Goal: Task Accomplishment & Management: Manage account settings

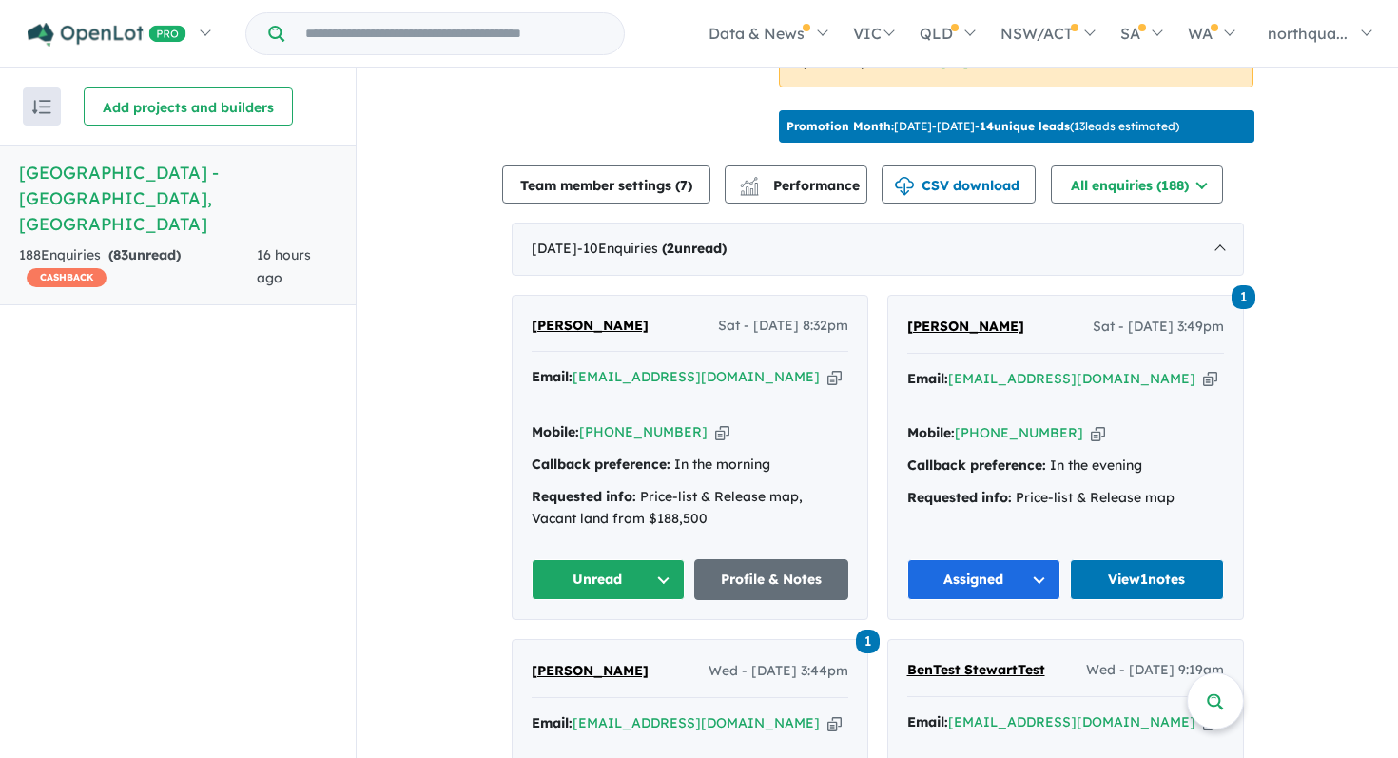
scroll to position [631, 0]
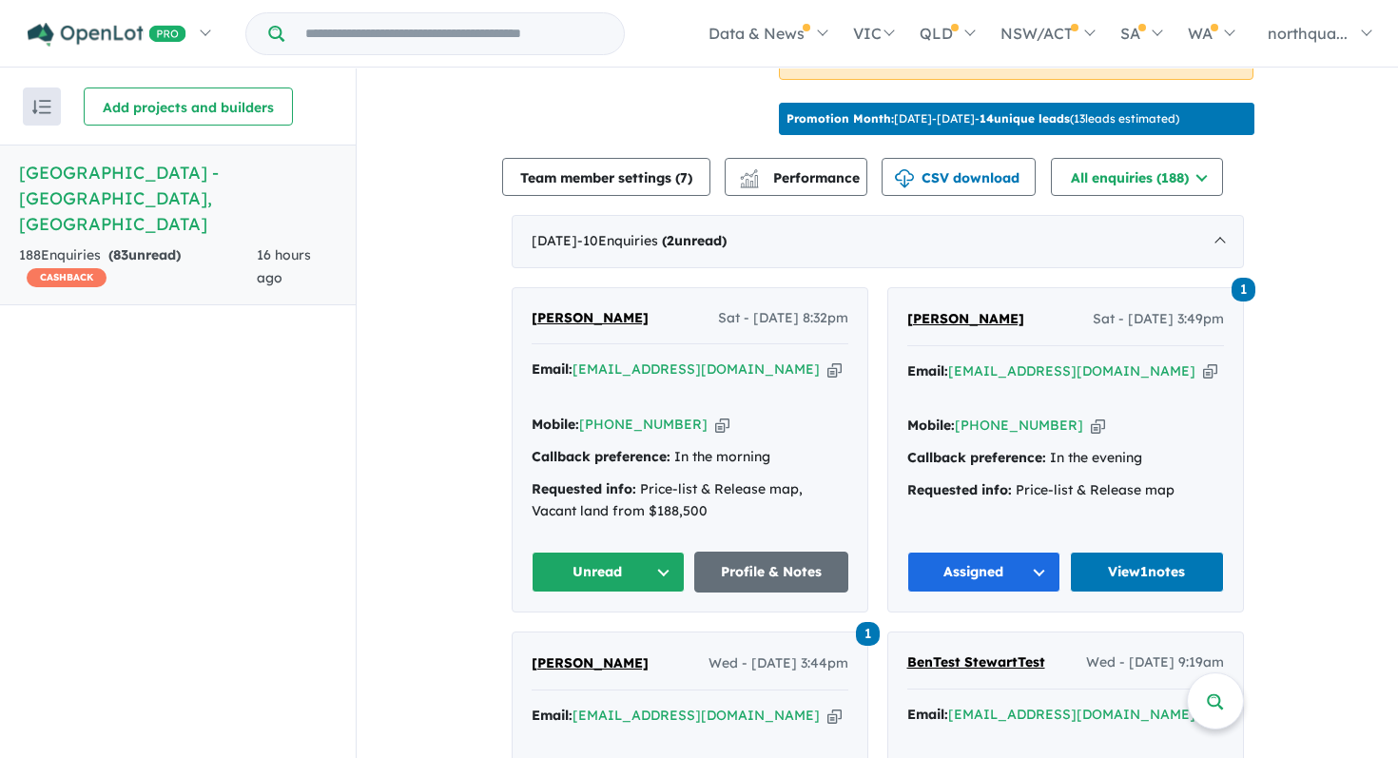
click at [558, 309] on span "[PERSON_NAME]" at bounding box center [590, 317] width 117 height 17
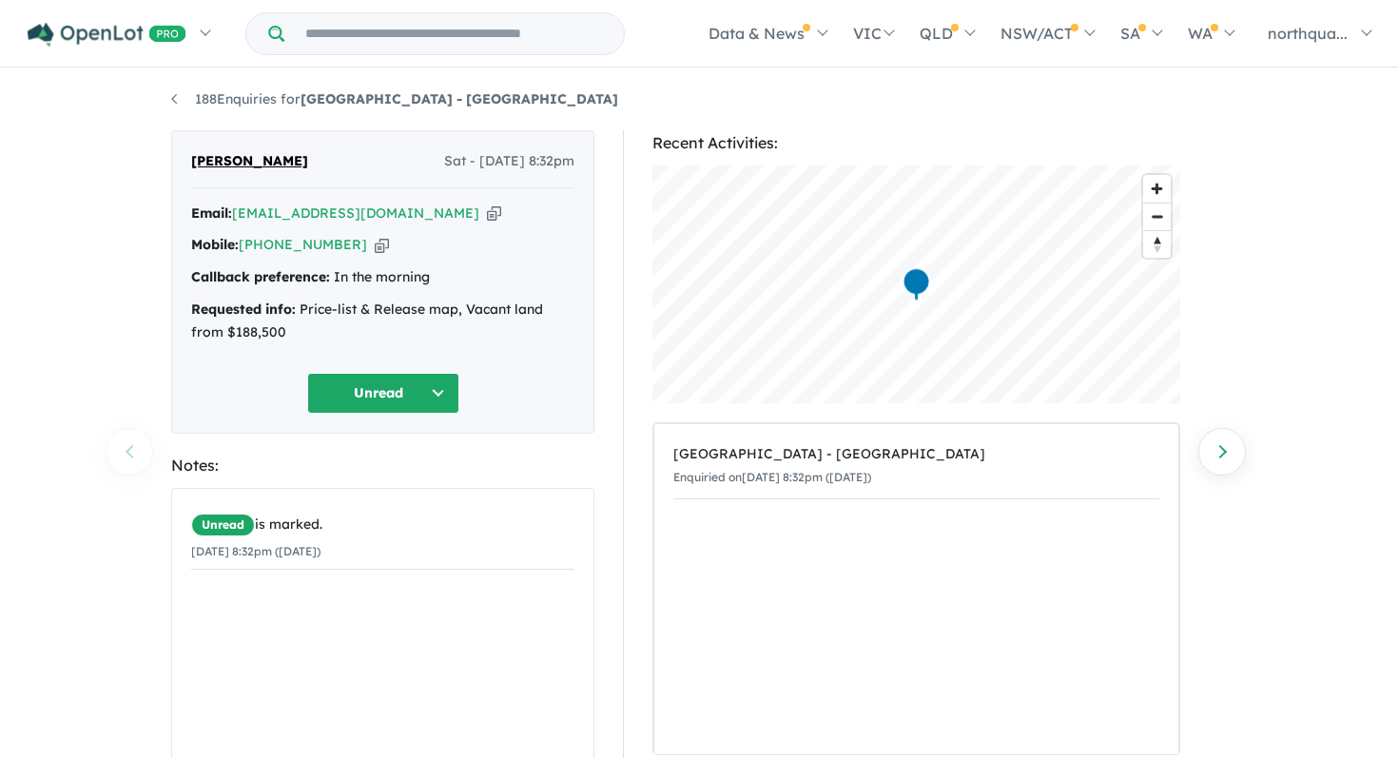
scroll to position [180, 0]
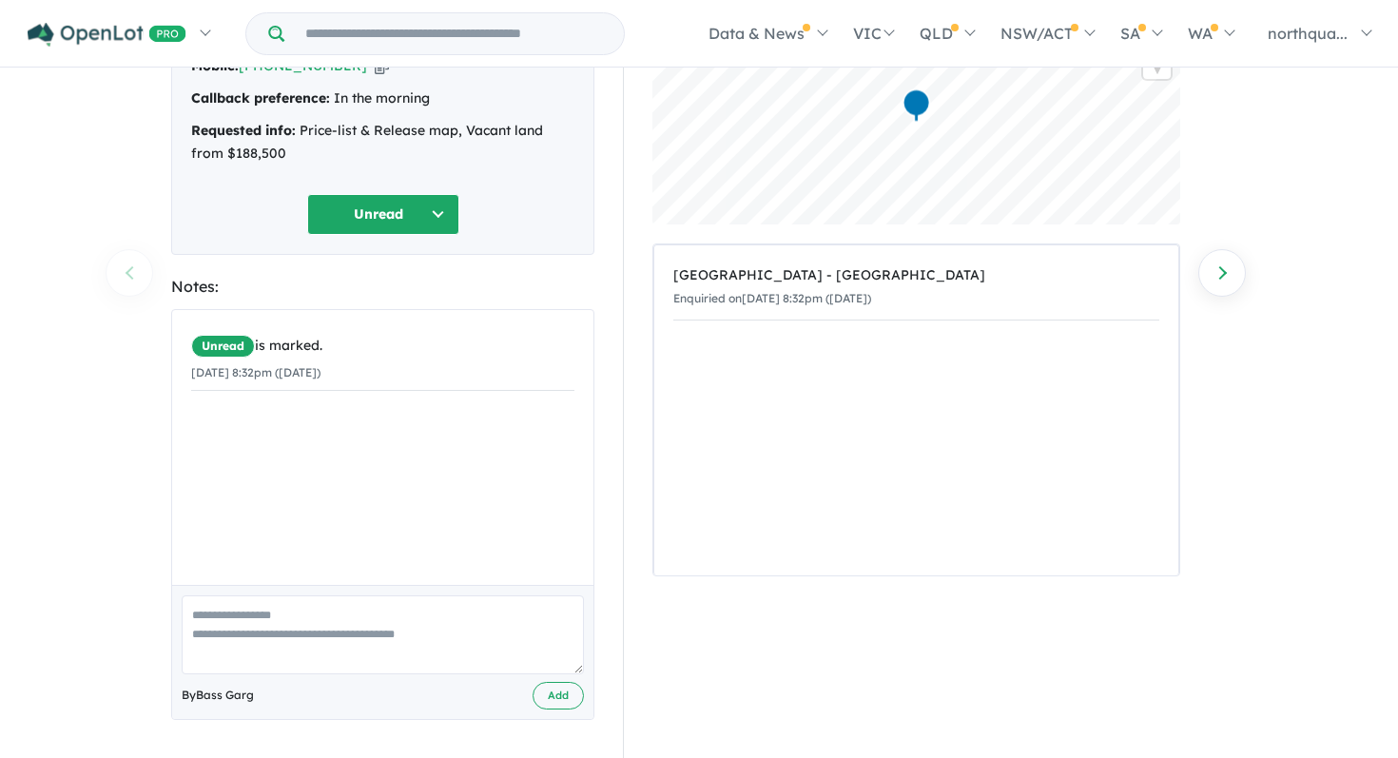
click at [388, 210] on button "Unread" at bounding box center [383, 214] width 152 height 41
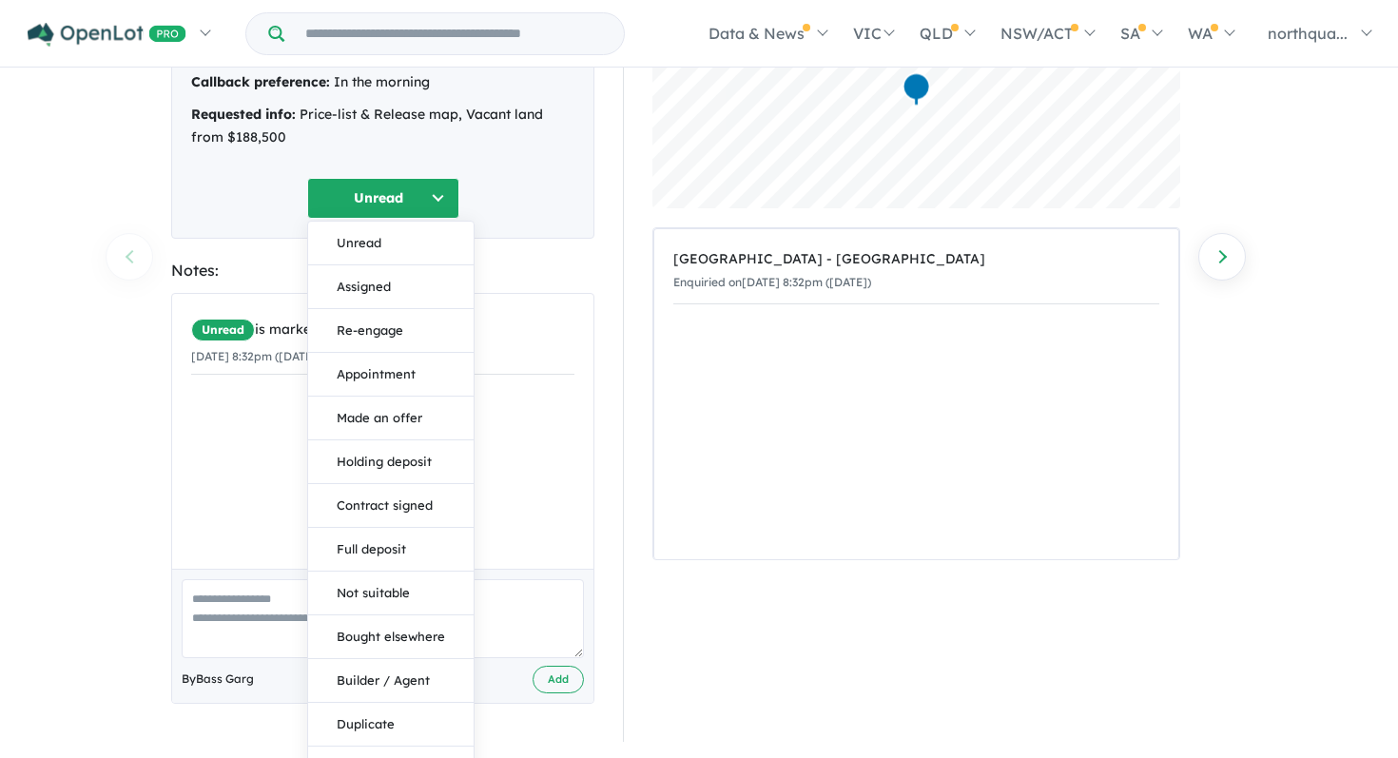
scroll to position [227, 0]
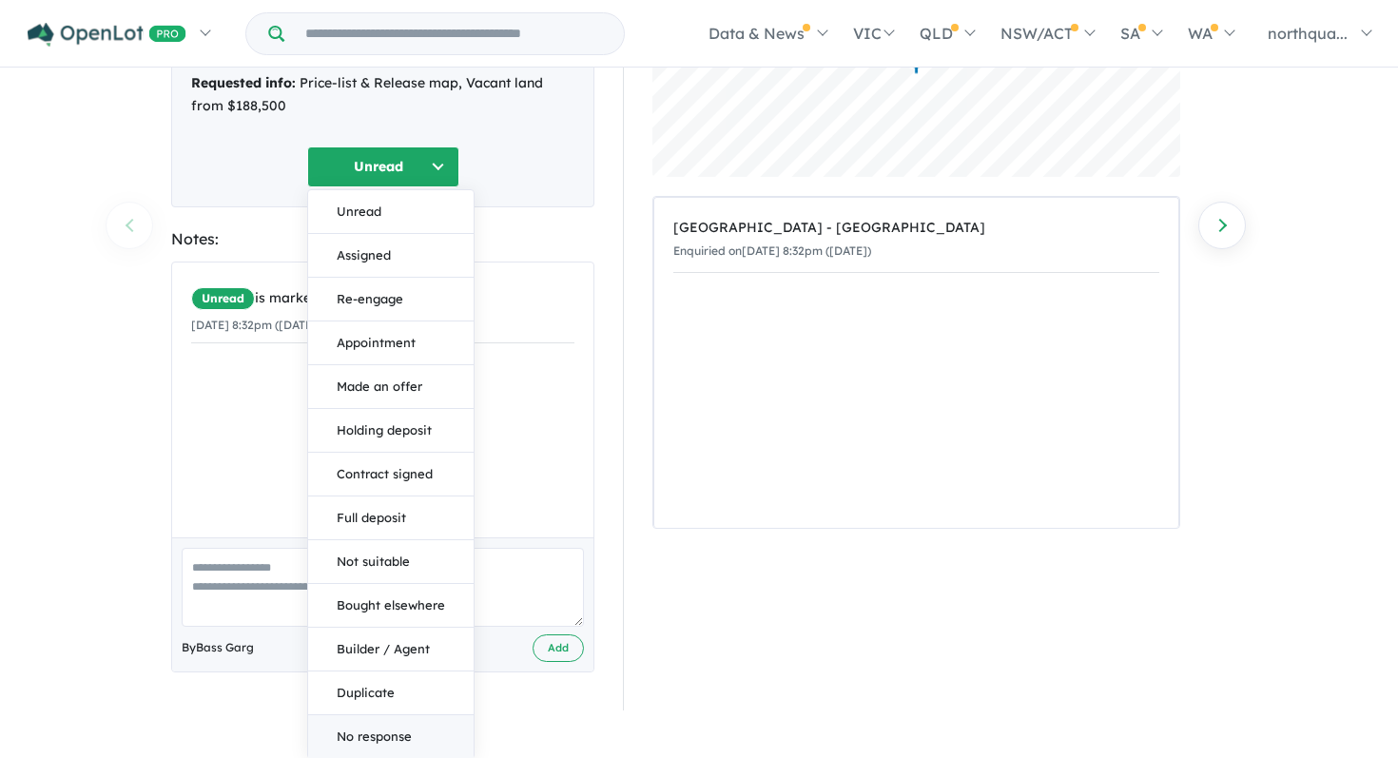
click at [402, 741] on button "No response" at bounding box center [390, 736] width 165 height 43
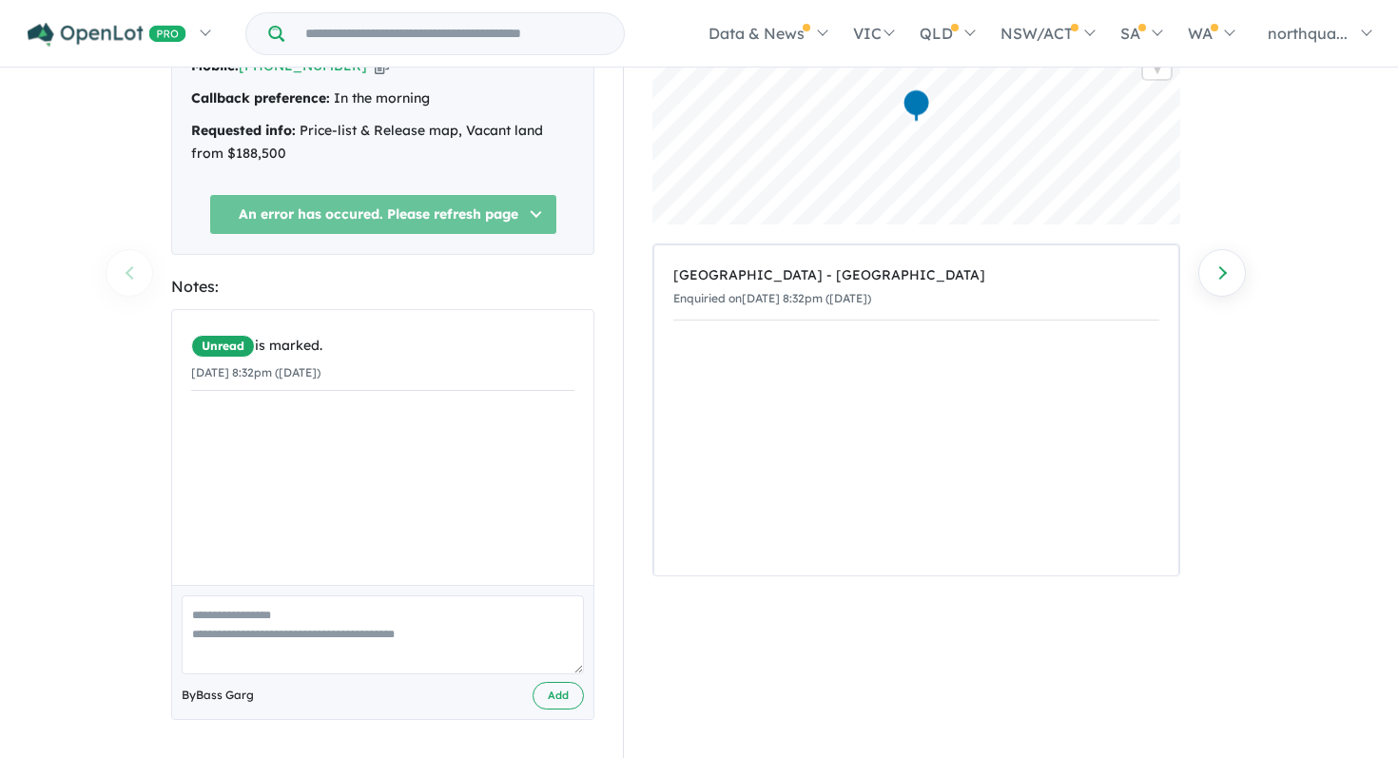
scroll to position [180, 0]
click at [396, 636] on textarea at bounding box center [383, 634] width 402 height 79
type textarea "**********"
click at [560, 703] on button "Add" at bounding box center [557, 696] width 51 height 28
click at [377, 428] on span "Oops! Something went wrong. Try again." at bounding box center [296, 429] width 210 height 13
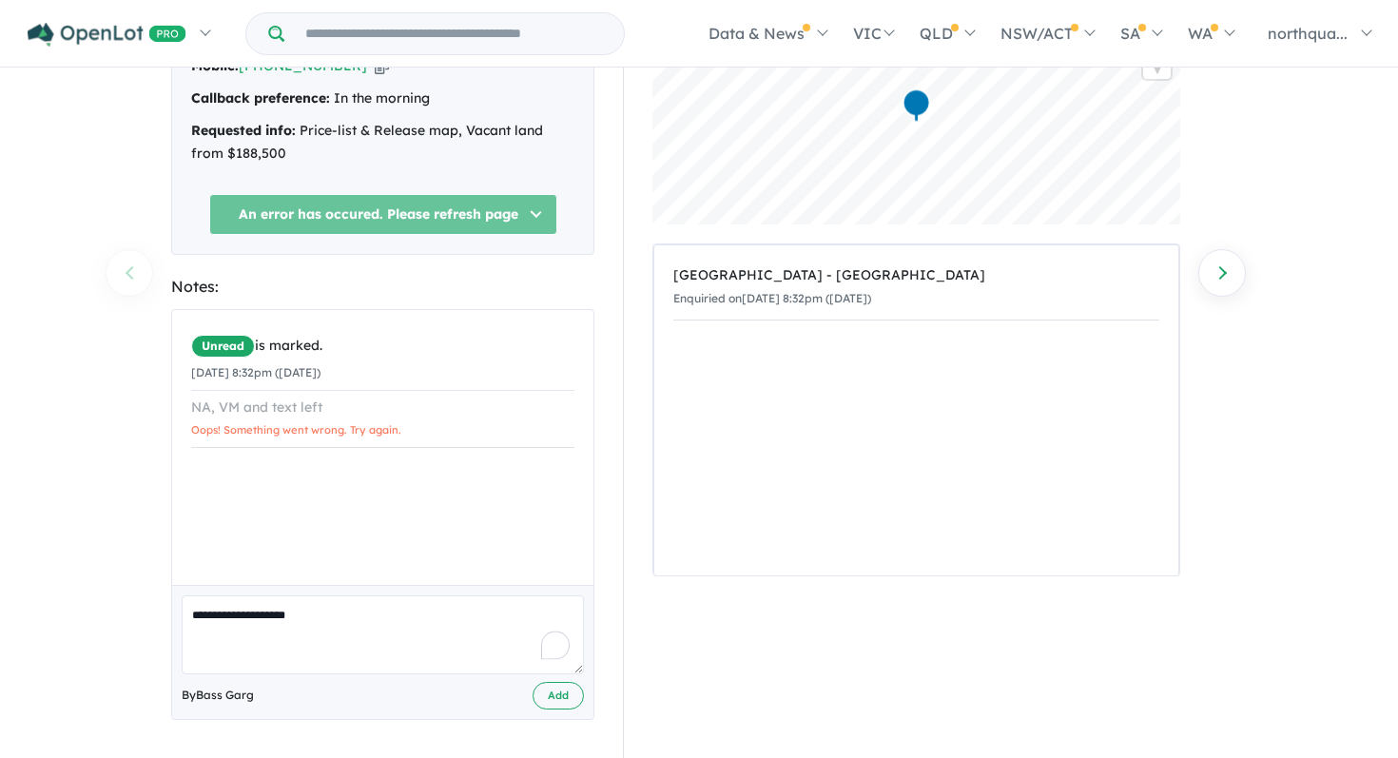
click at [328, 435] on span "Oops! Something went wrong. Try again." at bounding box center [296, 429] width 210 height 13
click at [293, 429] on span "Oops! Something went wrong. Try again." at bounding box center [296, 429] width 210 height 13
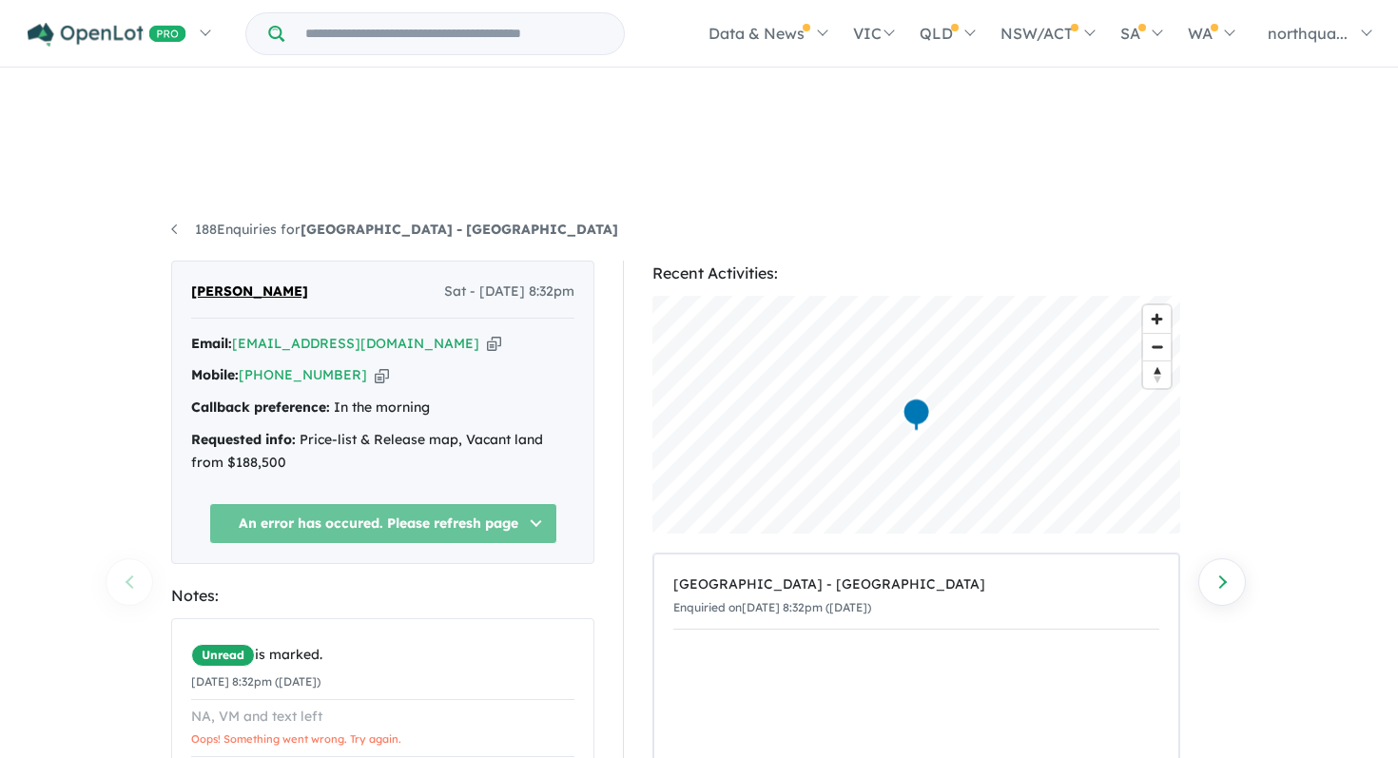
scroll to position [63, 0]
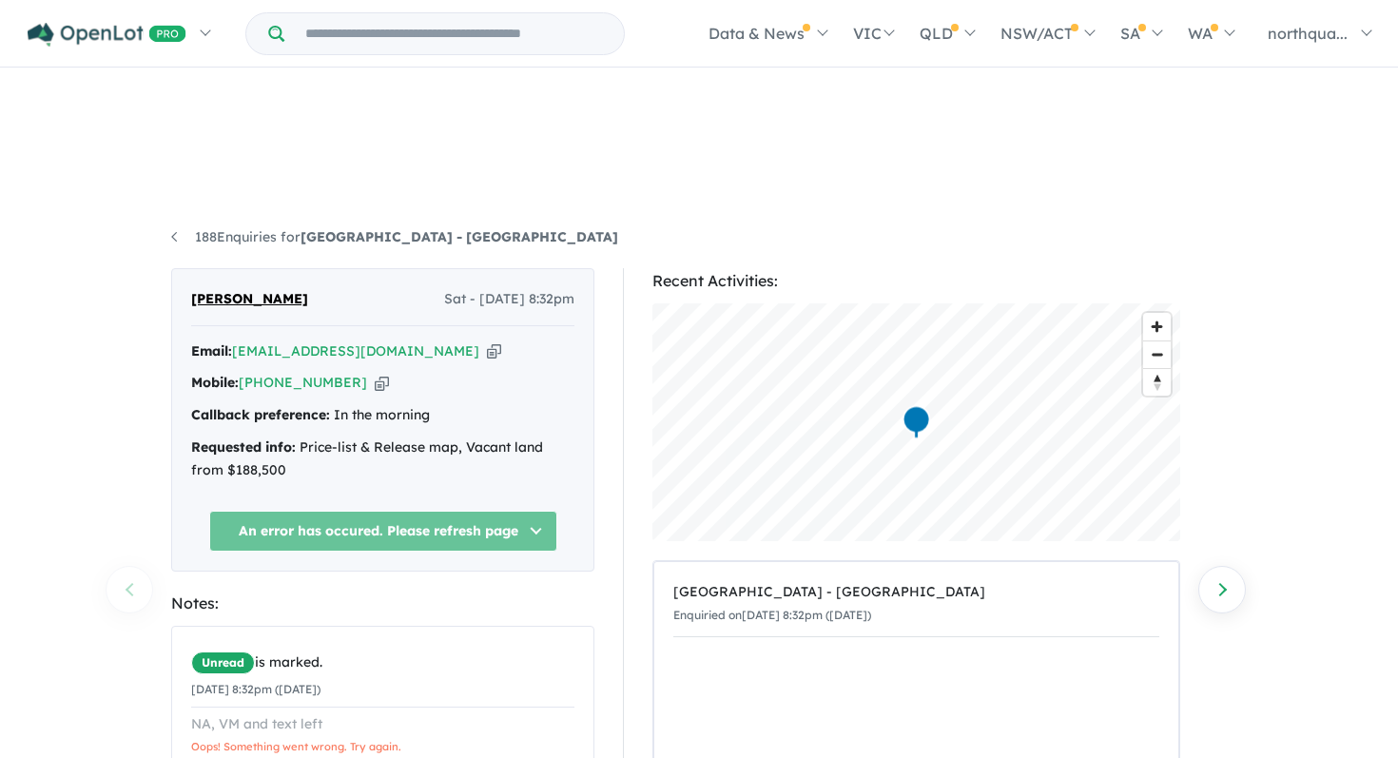
click at [375, 373] on icon "button" at bounding box center [382, 383] width 14 height 20
click at [487, 341] on icon "button" at bounding box center [494, 351] width 14 height 20
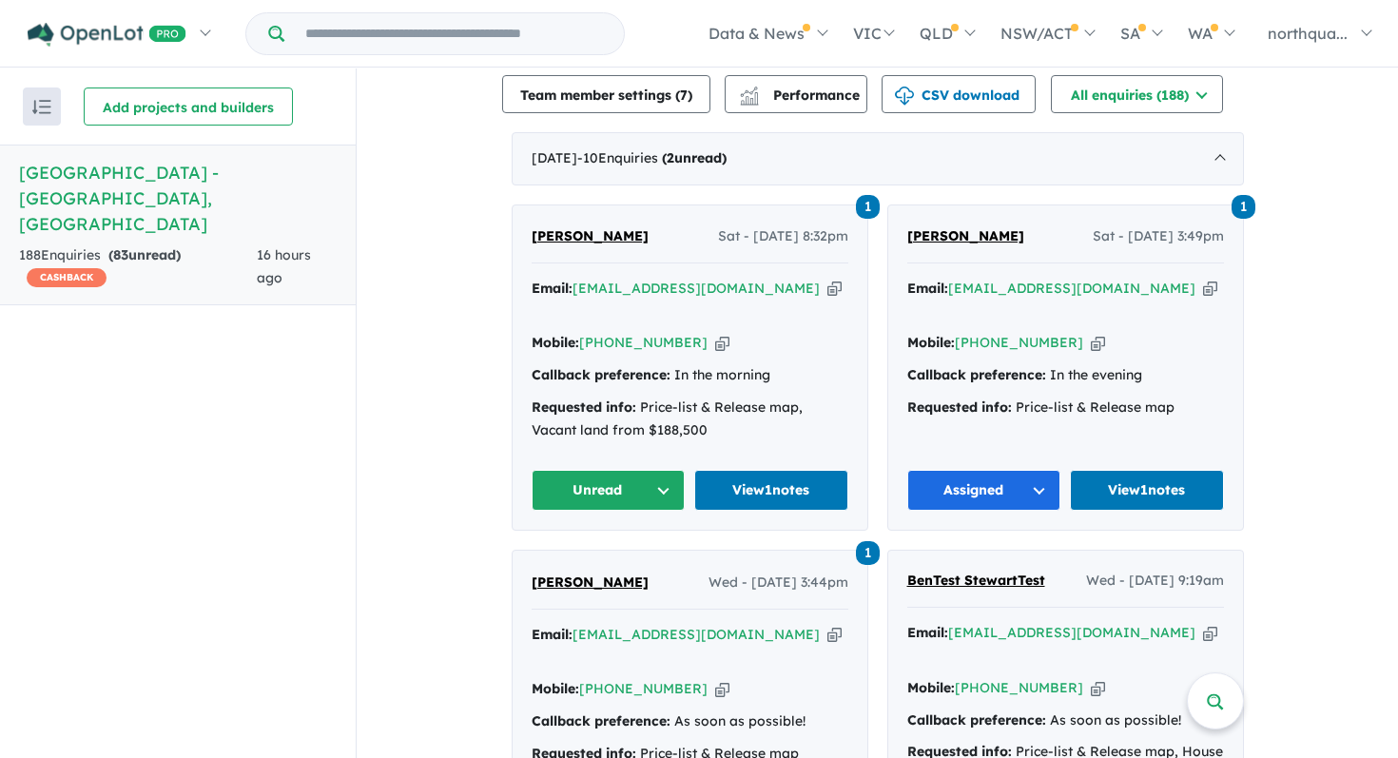
scroll to position [726, 0]
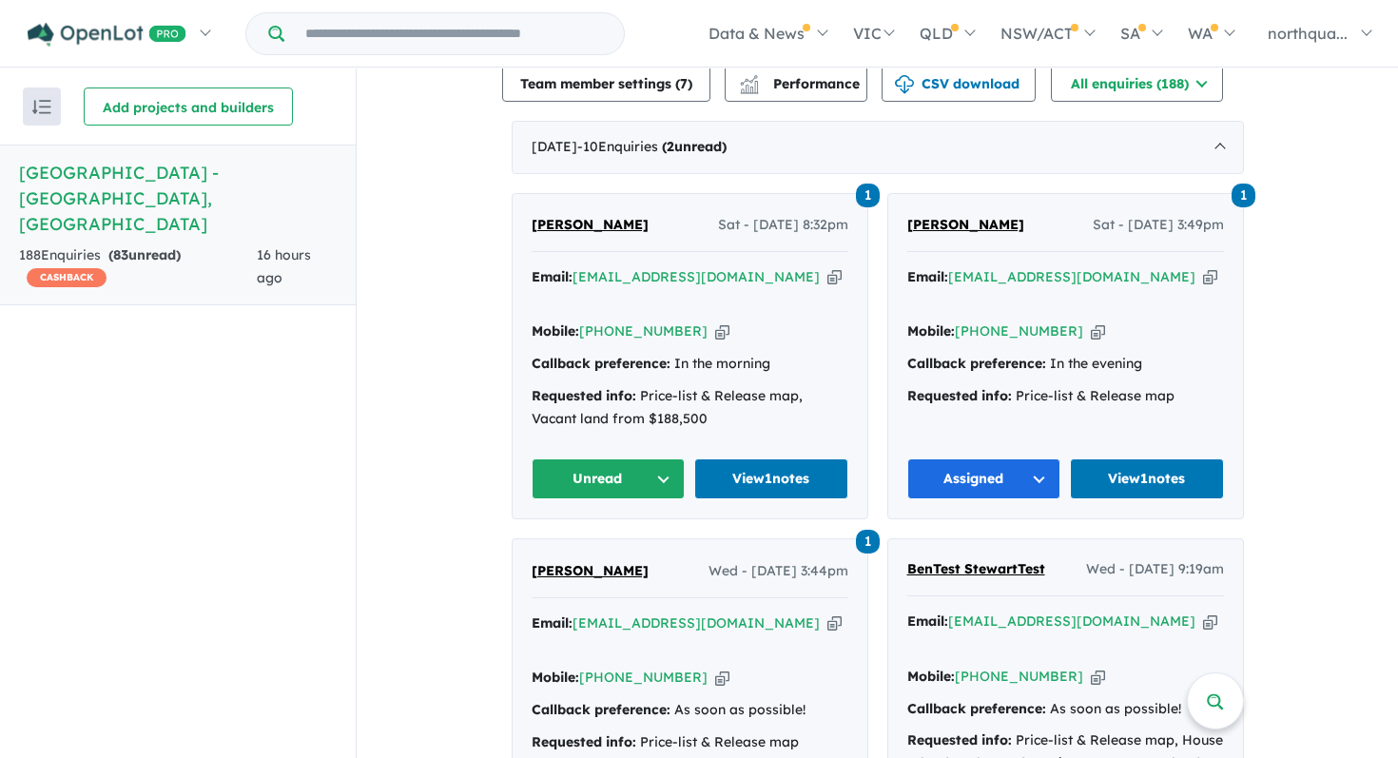
click at [600, 458] on button "Unread" at bounding box center [609, 478] width 154 height 41
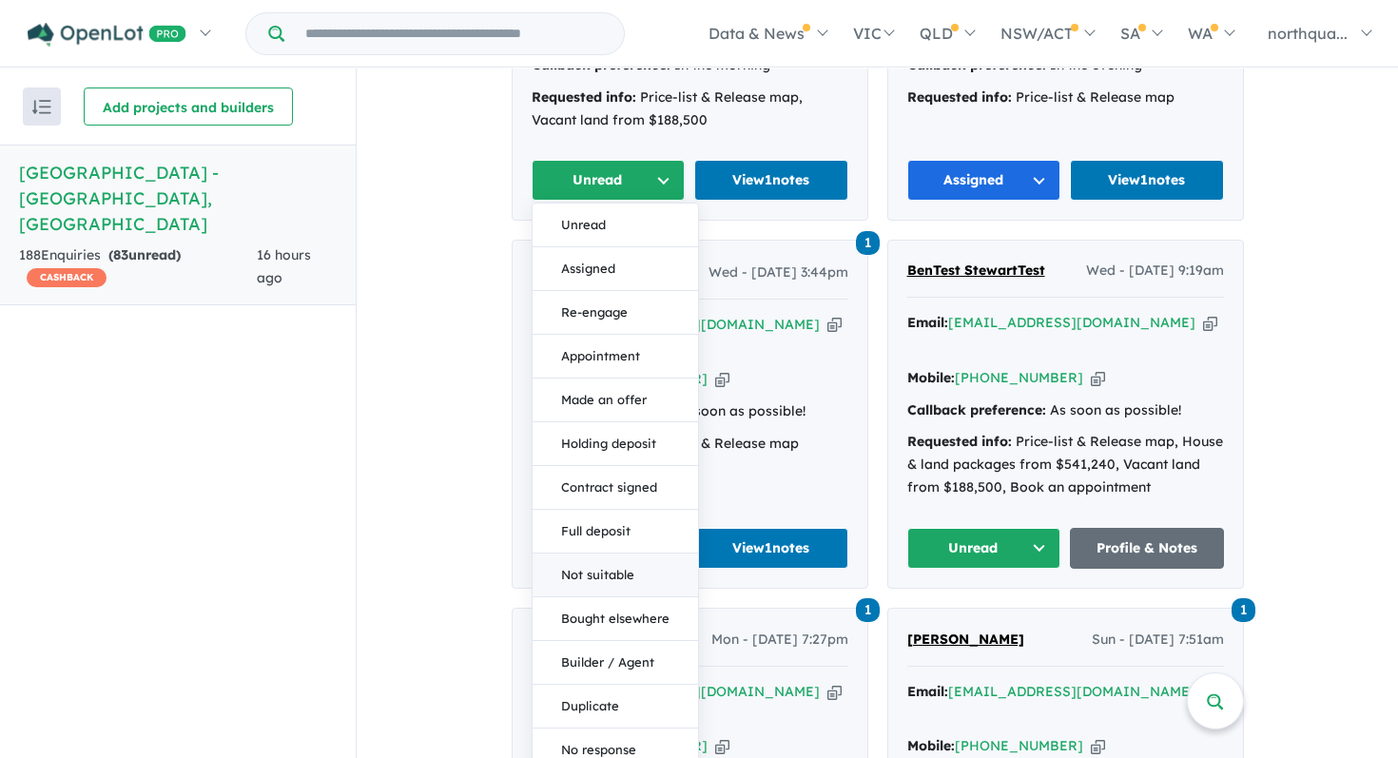
scroll to position [1035, 0]
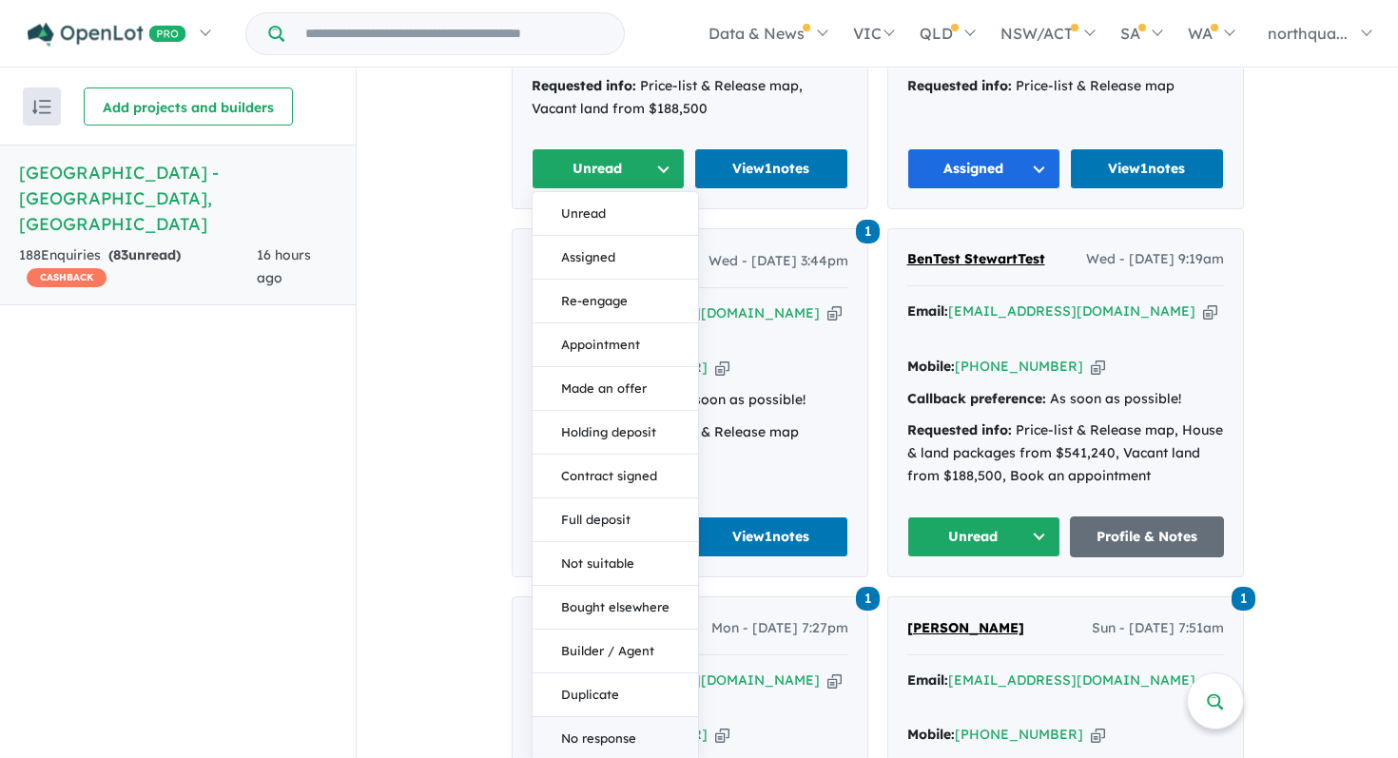
click at [613, 717] on button "No response" at bounding box center [614, 738] width 165 height 43
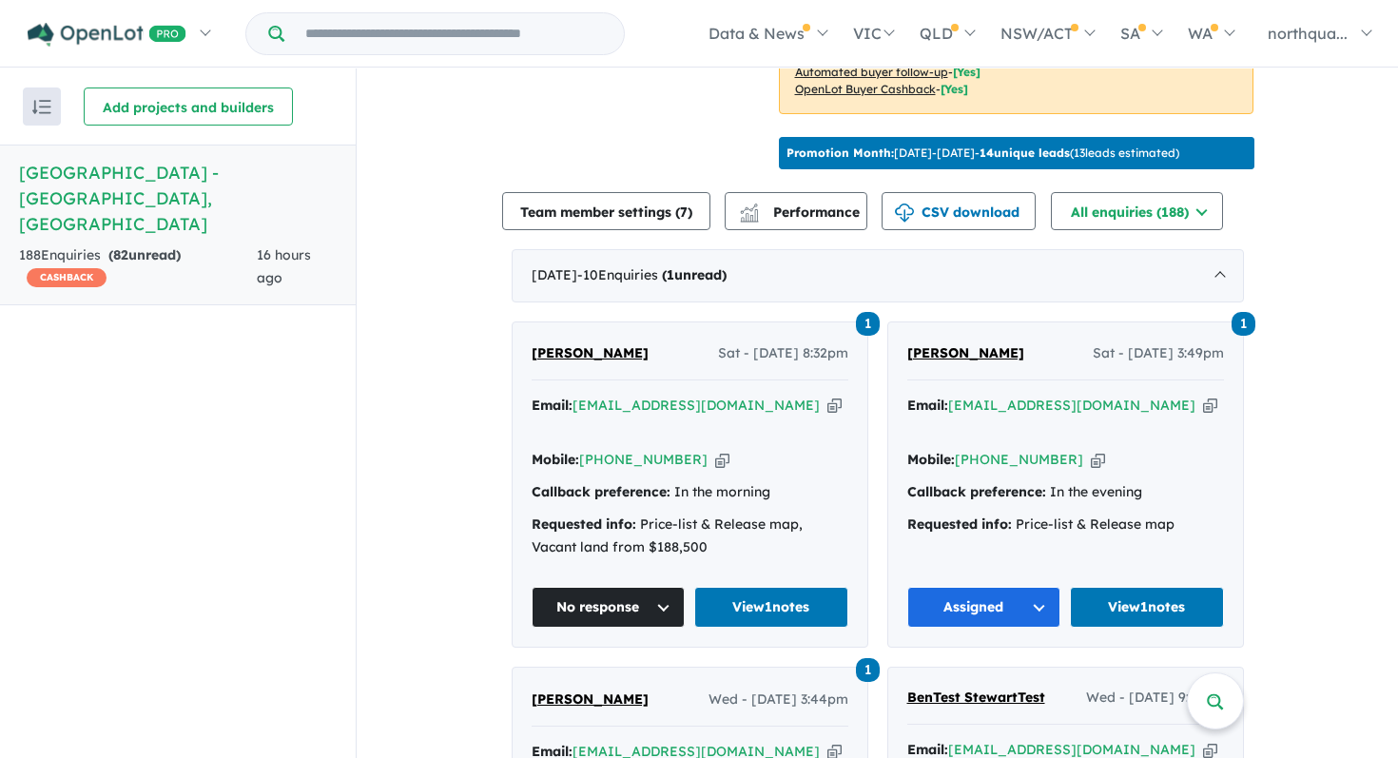
scroll to position [582, 0]
